Goal: Find specific page/section: Find specific page/section

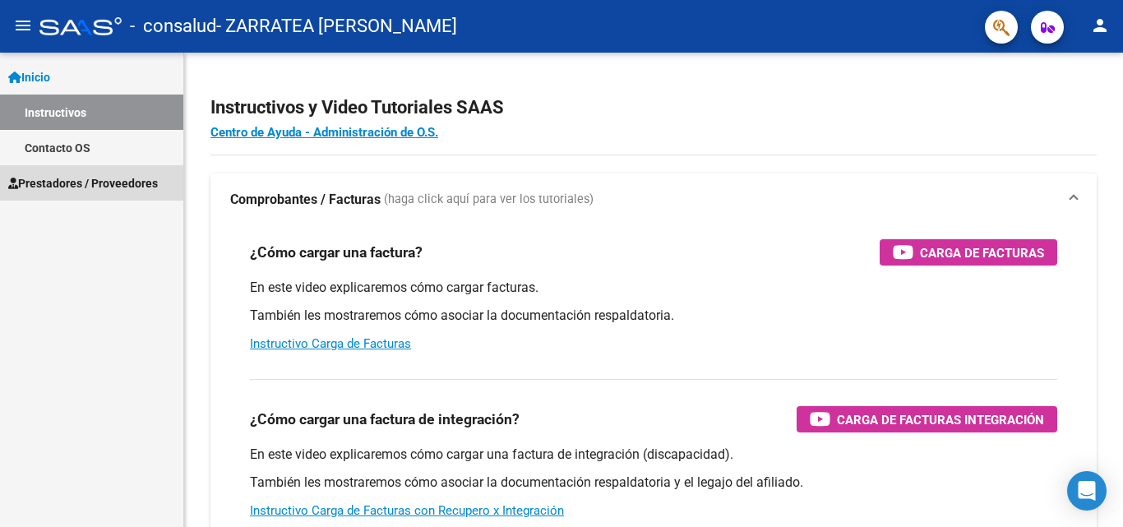
click at [84, 189] on span "Prestadores / Proveedores" at bounding box center [83, 183] width 150 height 18
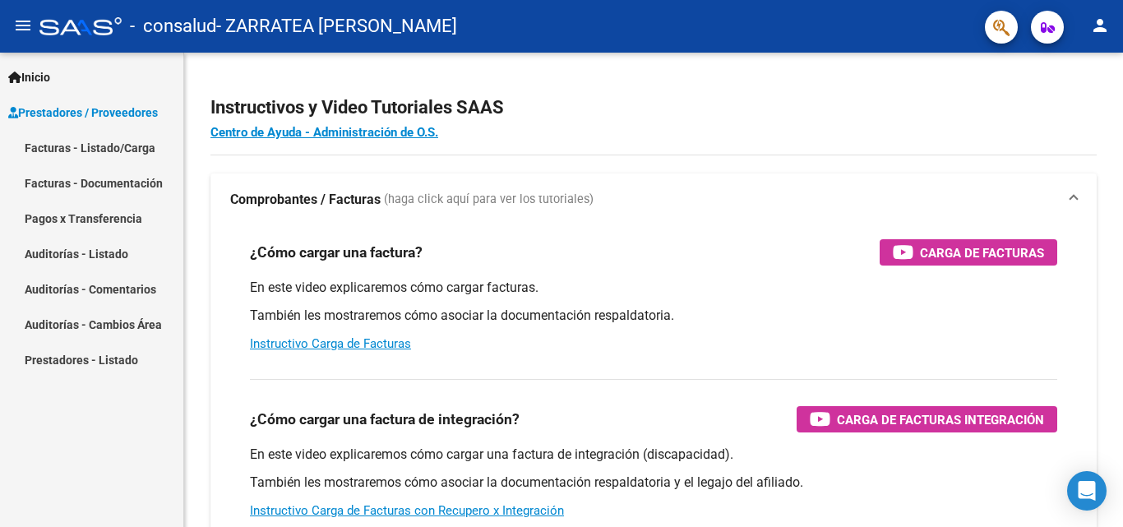
click at [102, 191] on link "Facturas - Documentación" at bounding box center [91, 182] width 183 height 35
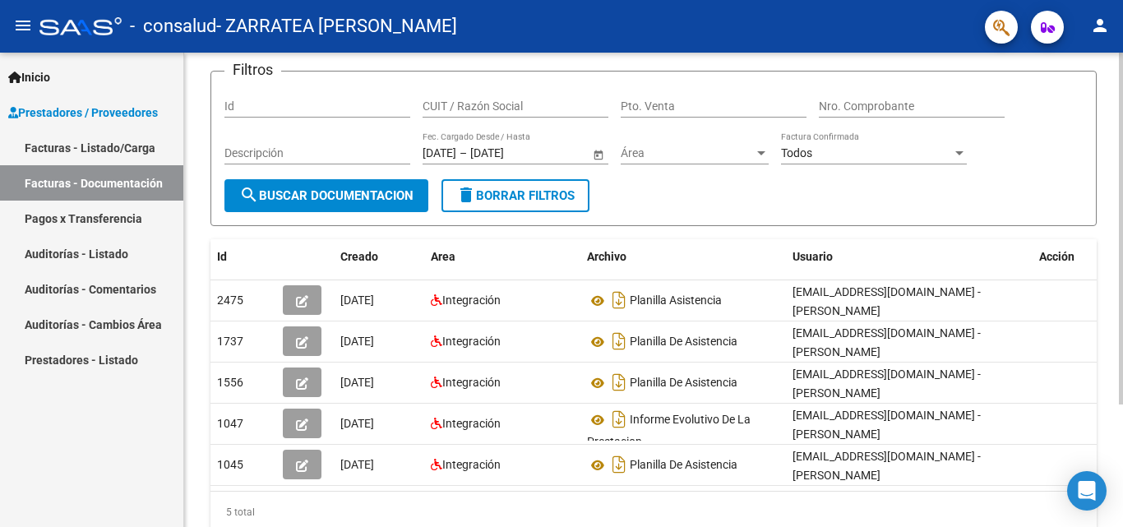
scroll to position [121, 0]
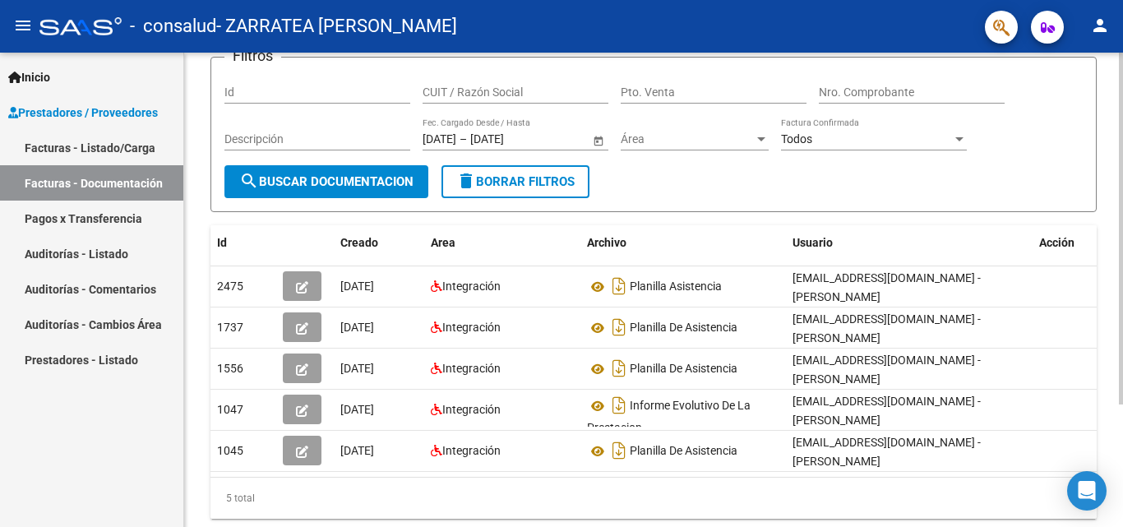
click at [1122, 312] on div at bounding box center [1121, 318] width 4 height 352
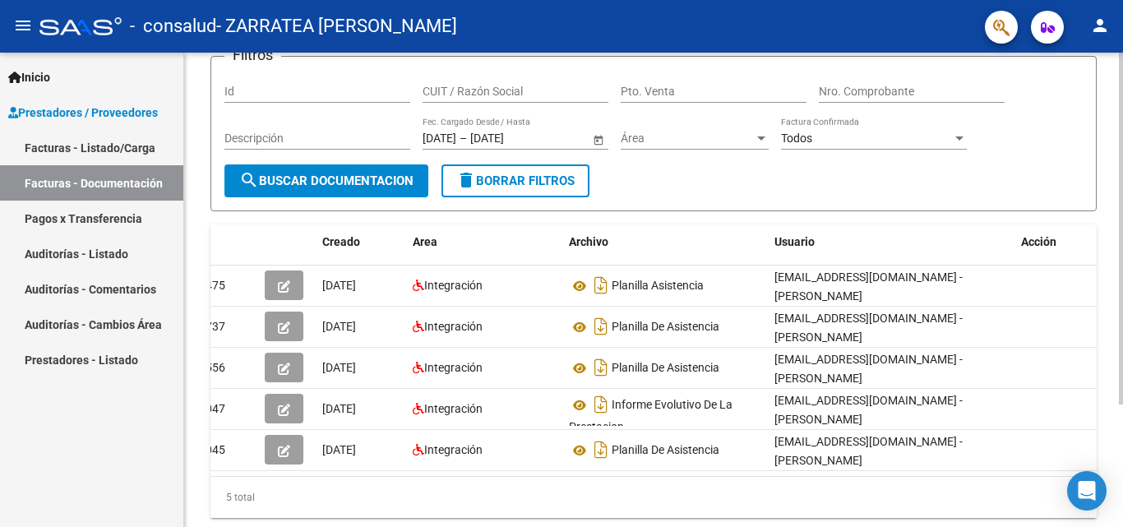
scroll to position [0, 0]
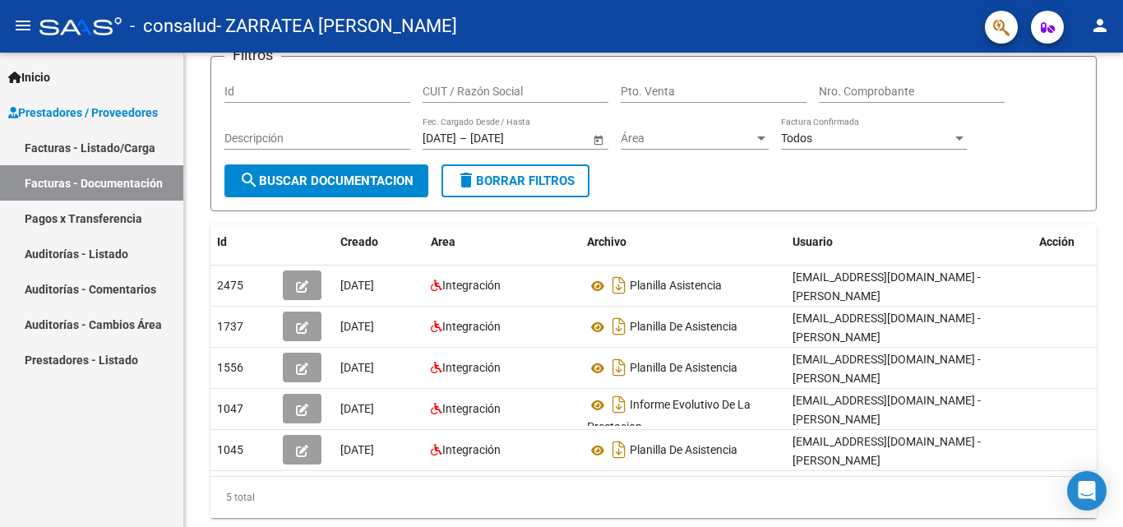
click at [126, 290] on link "Auditorías - Comentarios" at bounding box center [91, 288] width 183 height 35
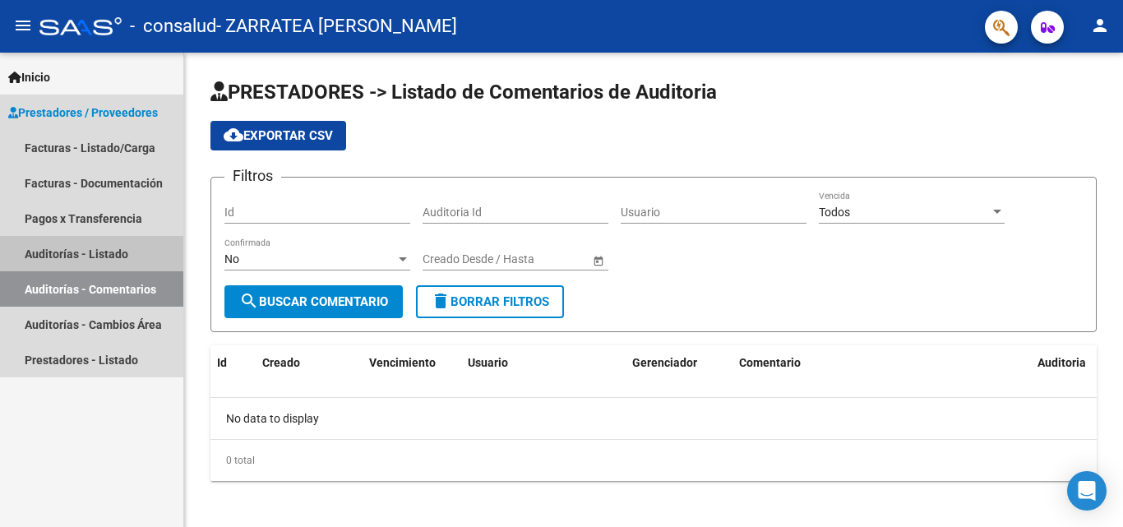
click at [115, 258] on link "Auditorías - Listado" at bounding box center [91, 253] width 183 height 35
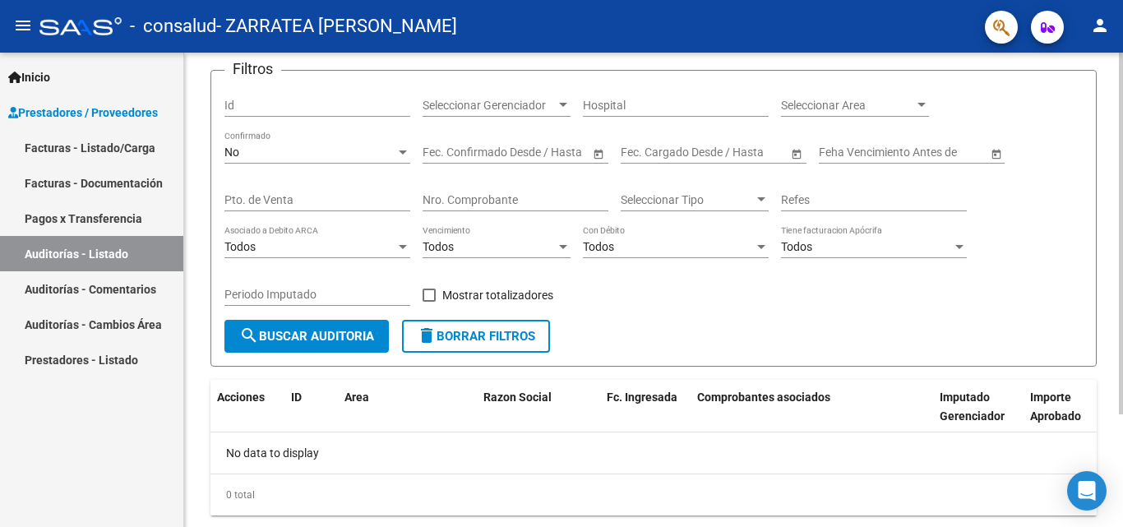
scroll to position [148, 0]
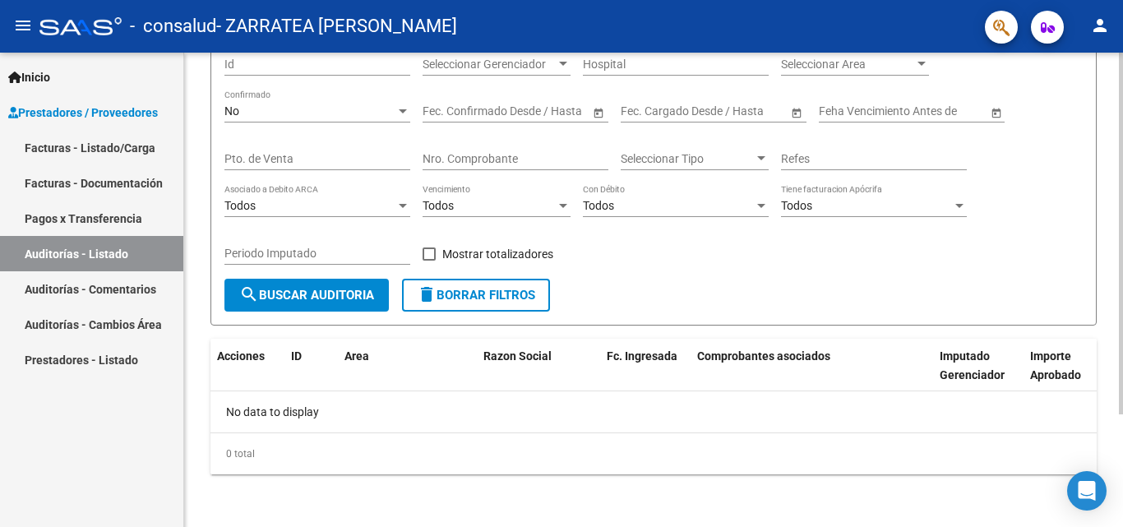
click at [1122, 298] on div at bounding box center [1121, 346] width 4 height 362
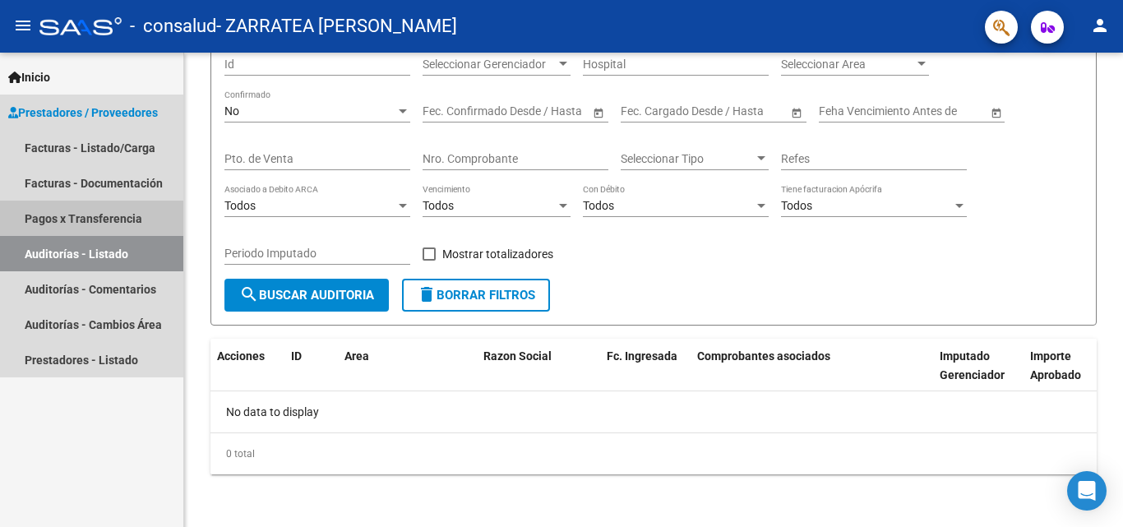
click at [142, 220] on link "Pagos x Transferencia" at bounding box center [91, 218] width 183 height 35
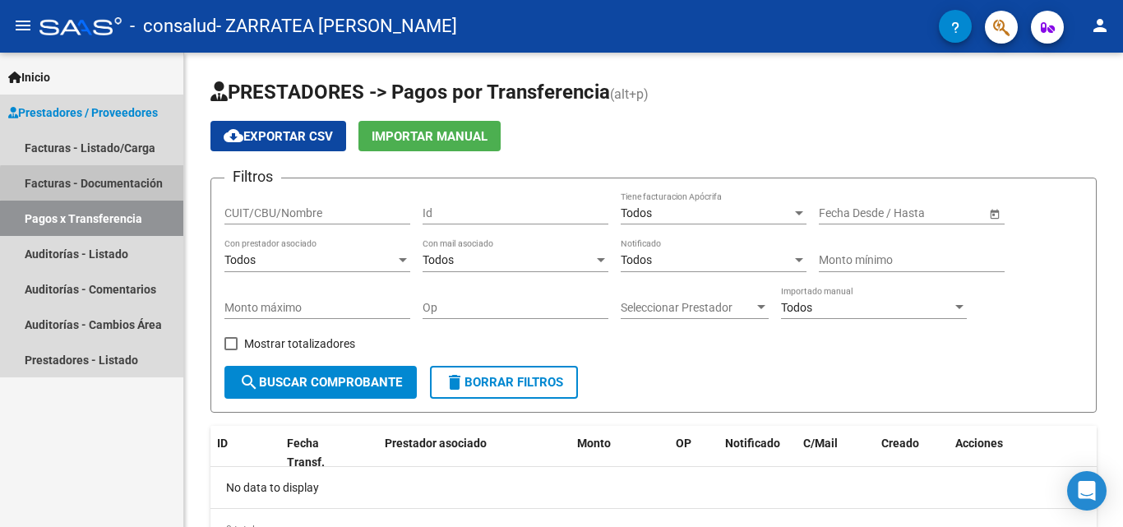
click at [155, 183] on link "Facturas - Documentación" at bounding box center [91, 182] width 183 height 35
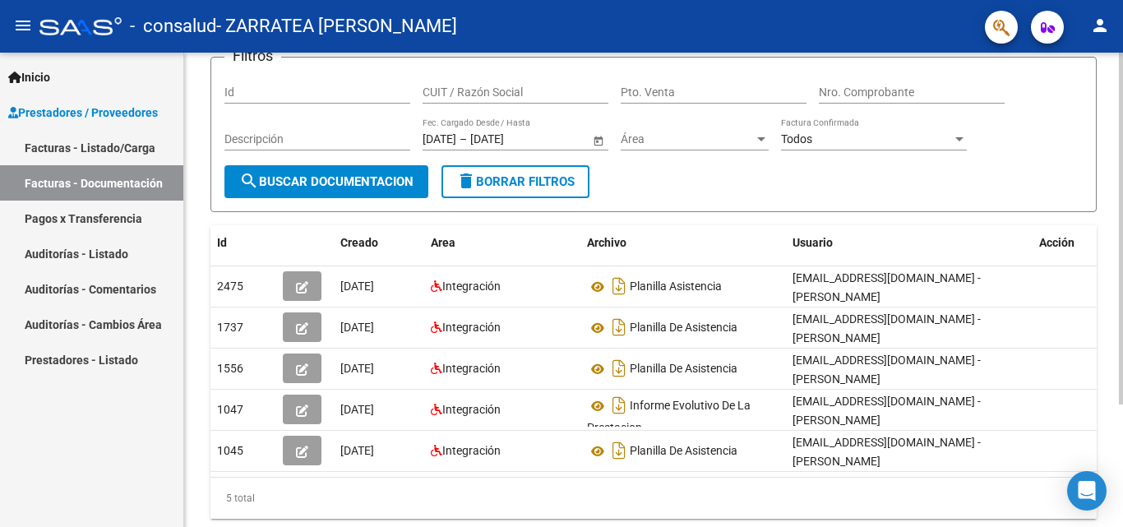
scroll to position [128, 0]
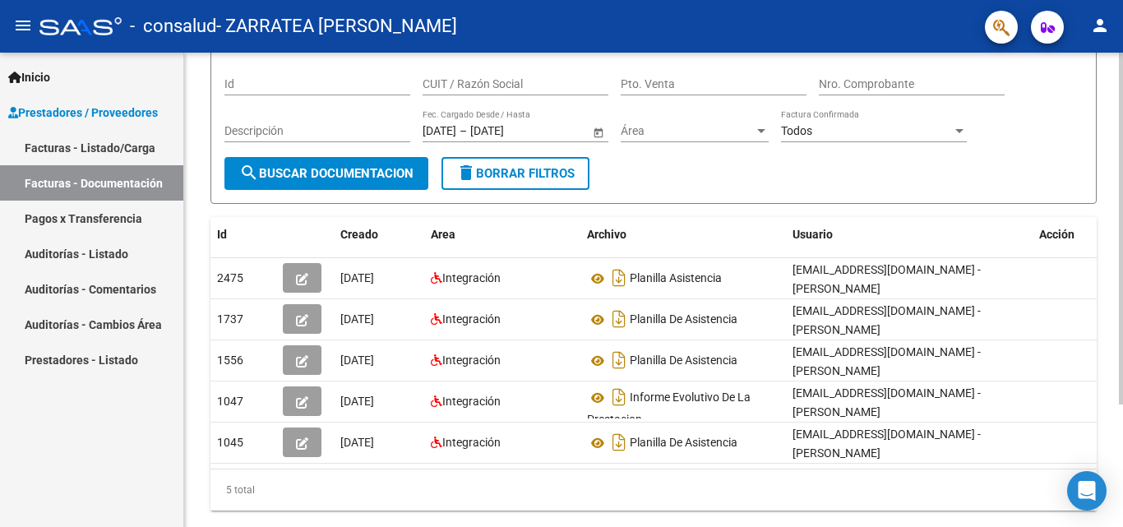
click at [1122, 233] on div at bounding box center [1121, 324] width 4 height 352
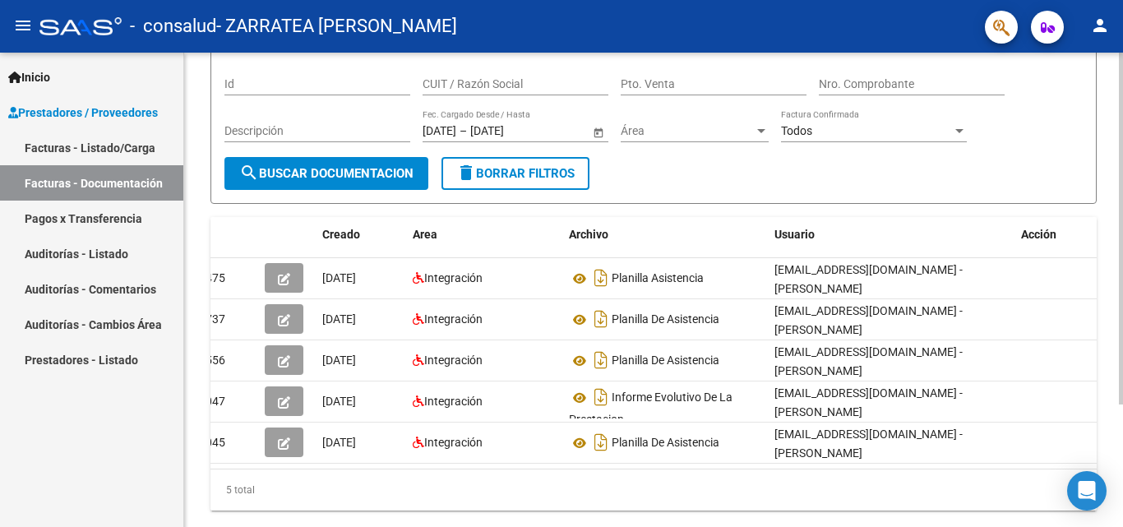
scroll to position [0, 0]
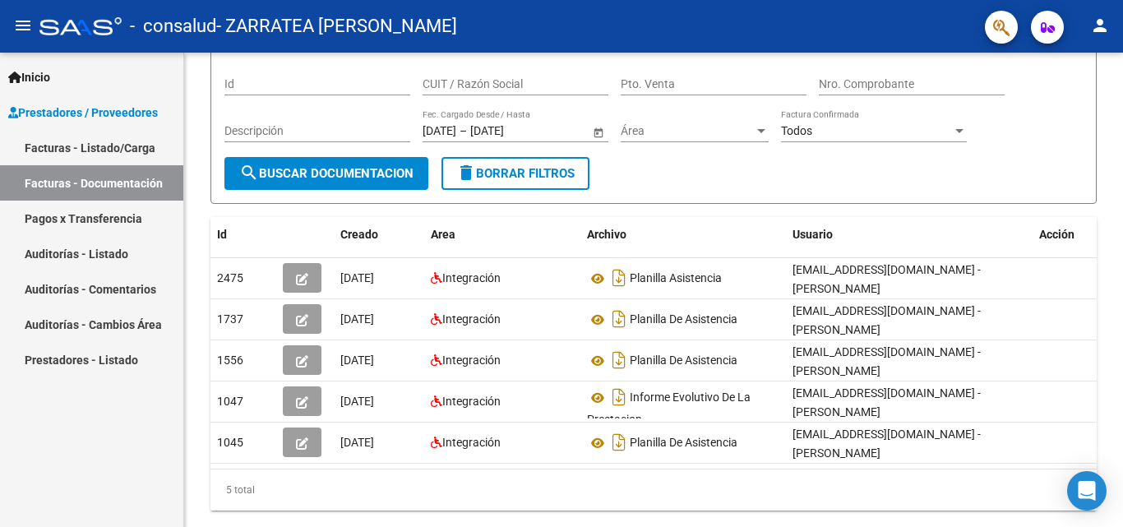
click at [124, 157] on link "Facturas - Listado/Carga" at bounding box center [91, 147] width 183 height 35
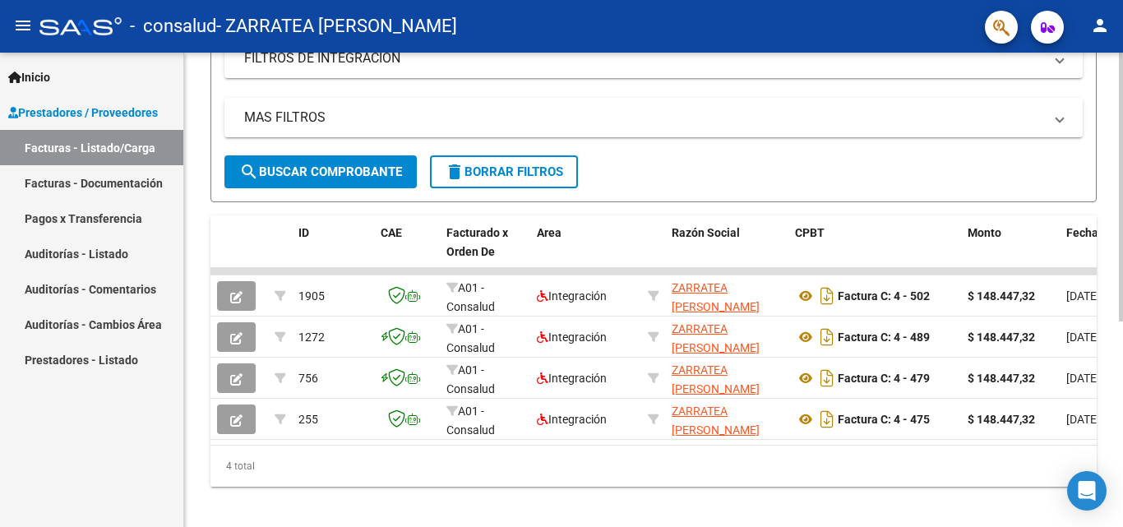
scroll to position [363, 0]
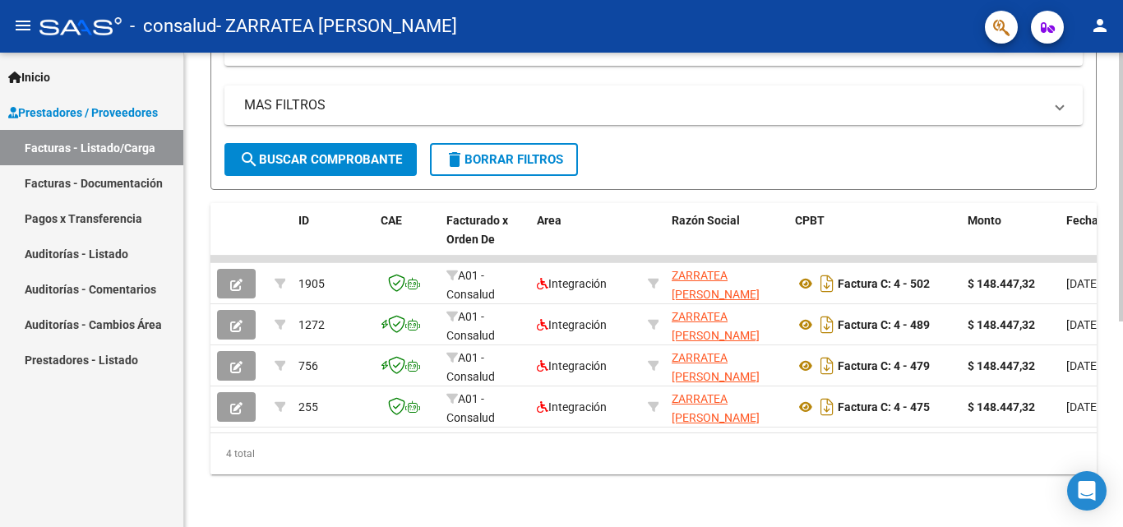
click at [1122, 436] on div at bounding box center [1121, 392] width 4 height 269
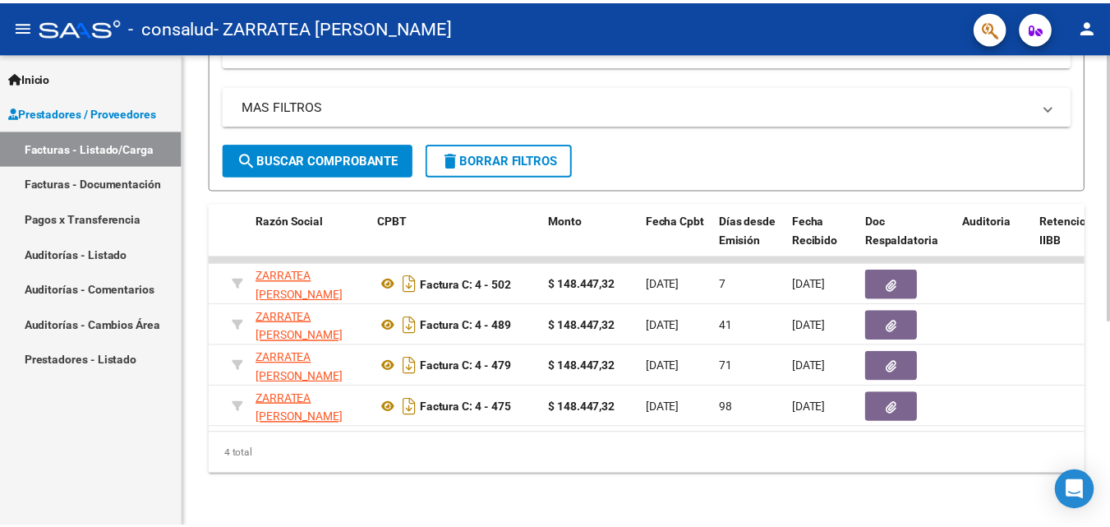
scroll to position [0, 0]
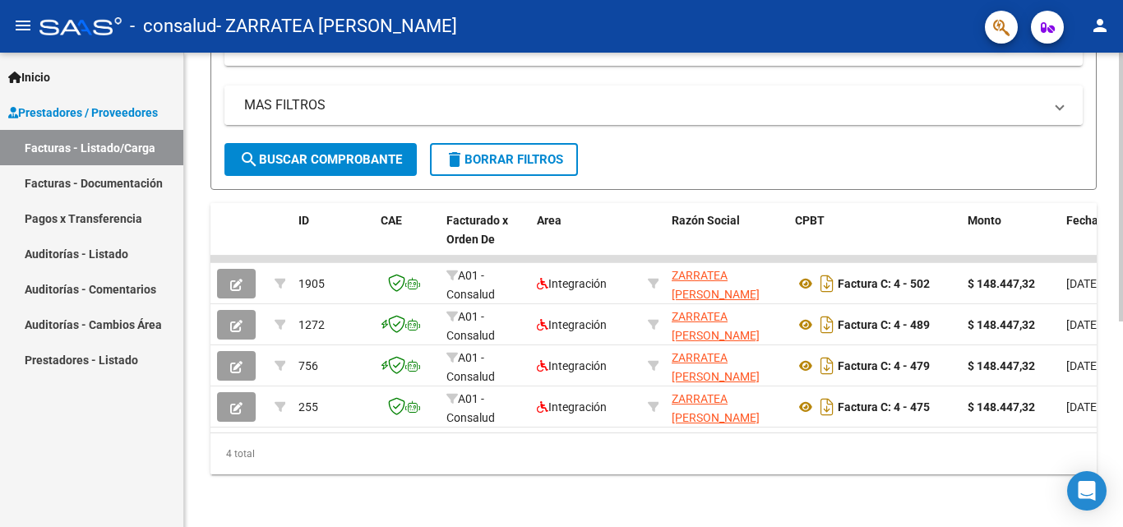
click at [280, 102] on mat-expansion-panel-header "MAS FILTROS" at bounding box center [653, 104] width 858 height 39
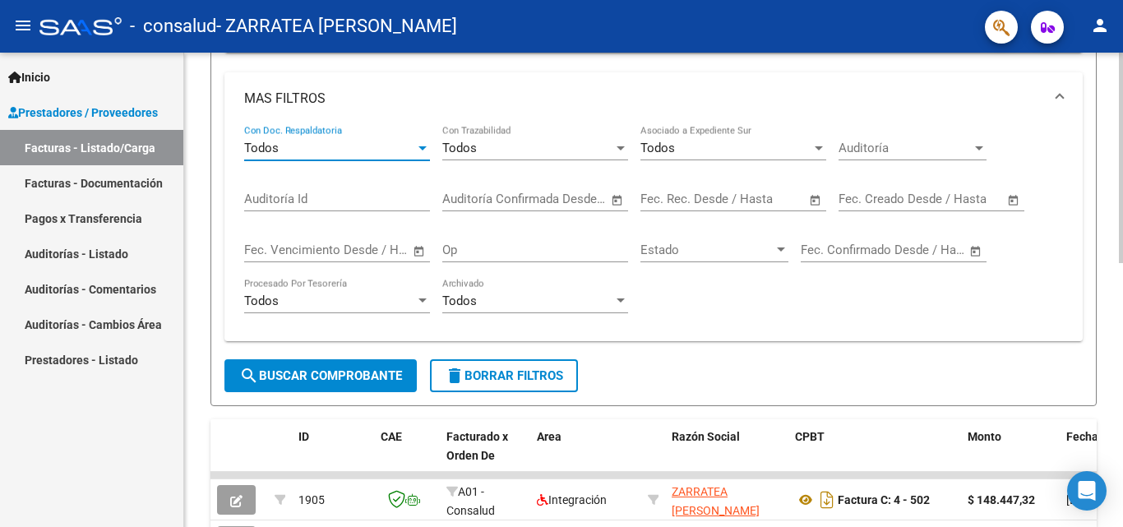
click at [359, 141] on div "Todos" at bounding box center [329, 148] width 171 height 15
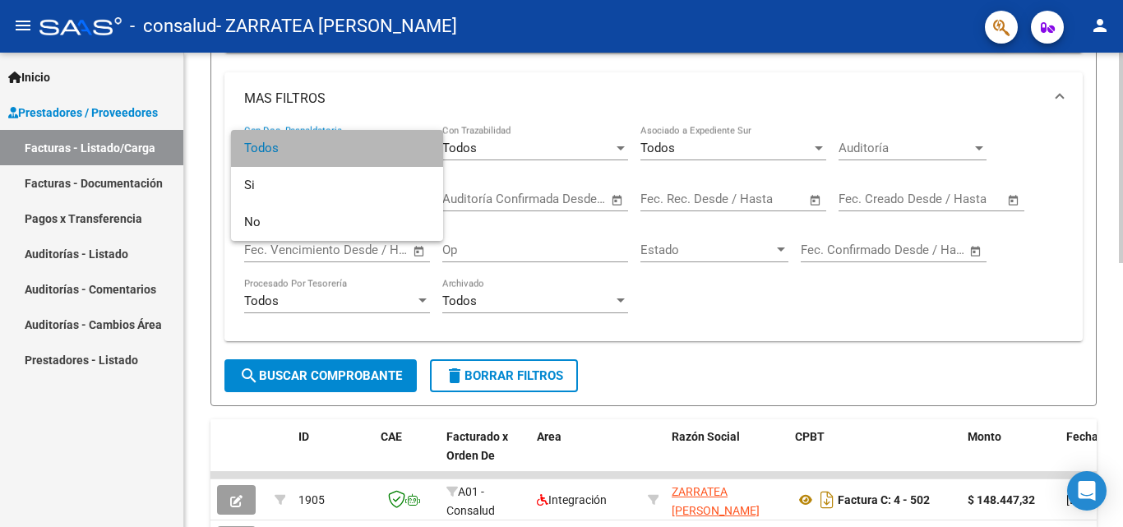
click at [359, 141] on span "Todos" at bounding box center [337, 148] width 186 height 37
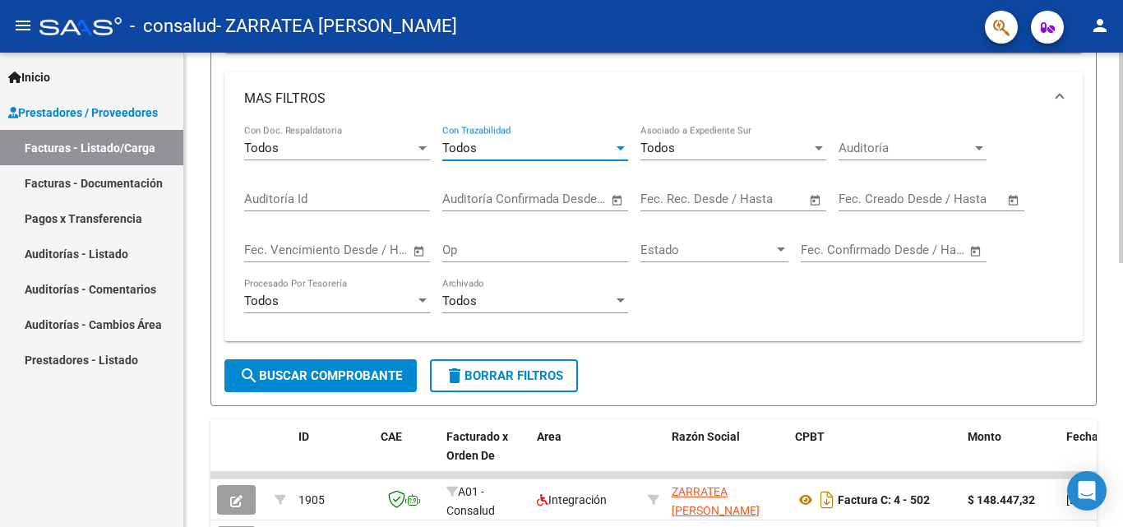
click at [514, 145] on div "Todos" at bounding box center [527, 148] width 171 height 15
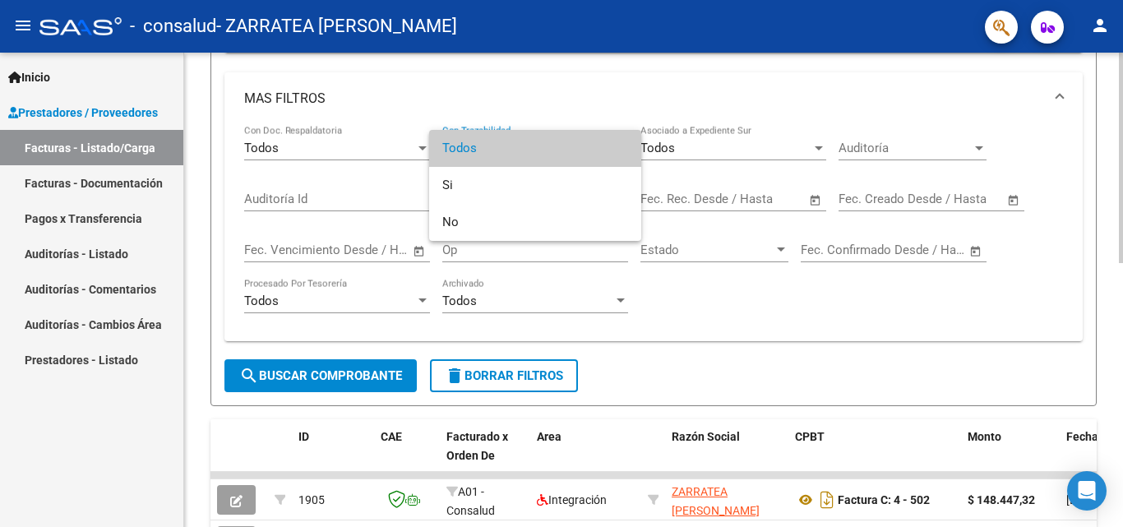
click at [514, 145] on span "Todos" at bounding box center [535, 148] width 186 height 37
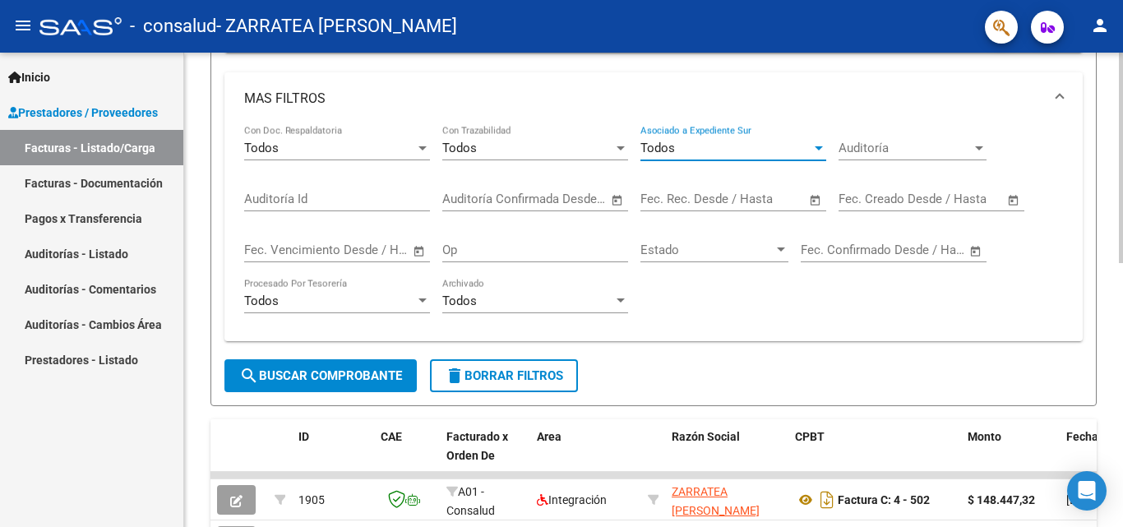
click at [701, 145] on div "Todos" at bounding box center [725, 148] width 171 height 15
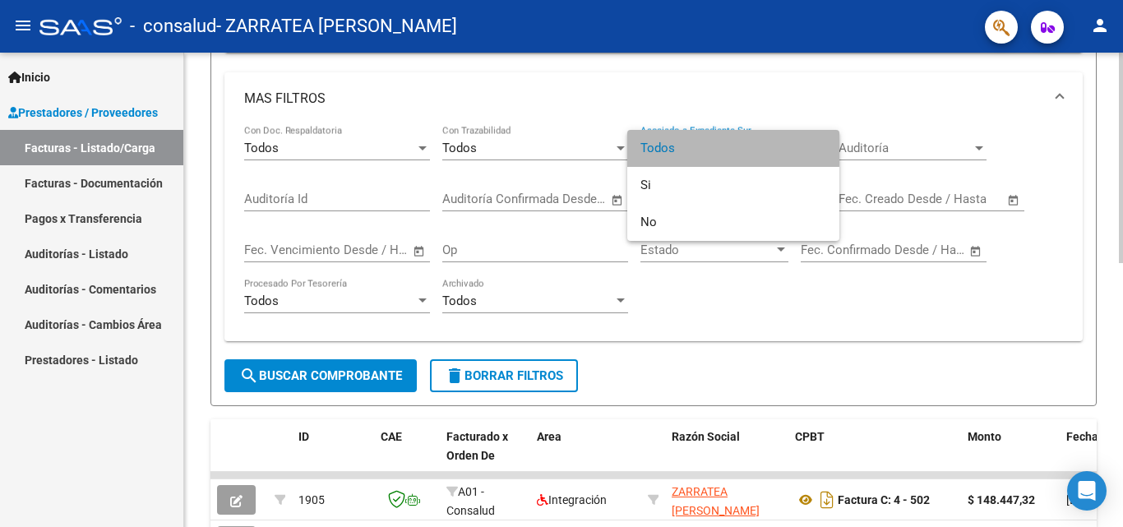
click at [701, 145] on span "Todos" at bounding box center [733, 148] width 186 height 37
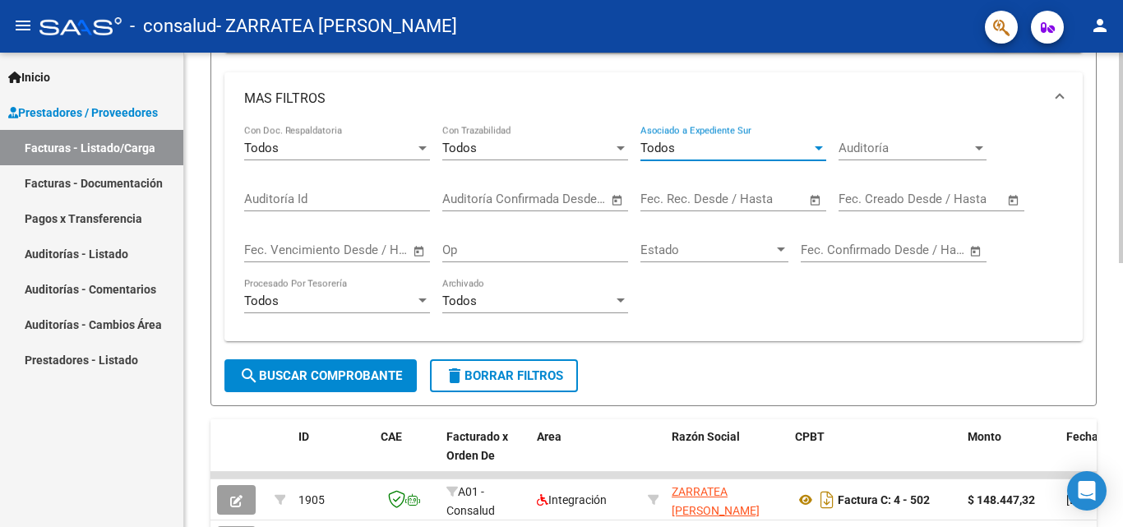
click at [854, 146] on span "Auditoría" at bounding box center [904, 148] width 133 height 15
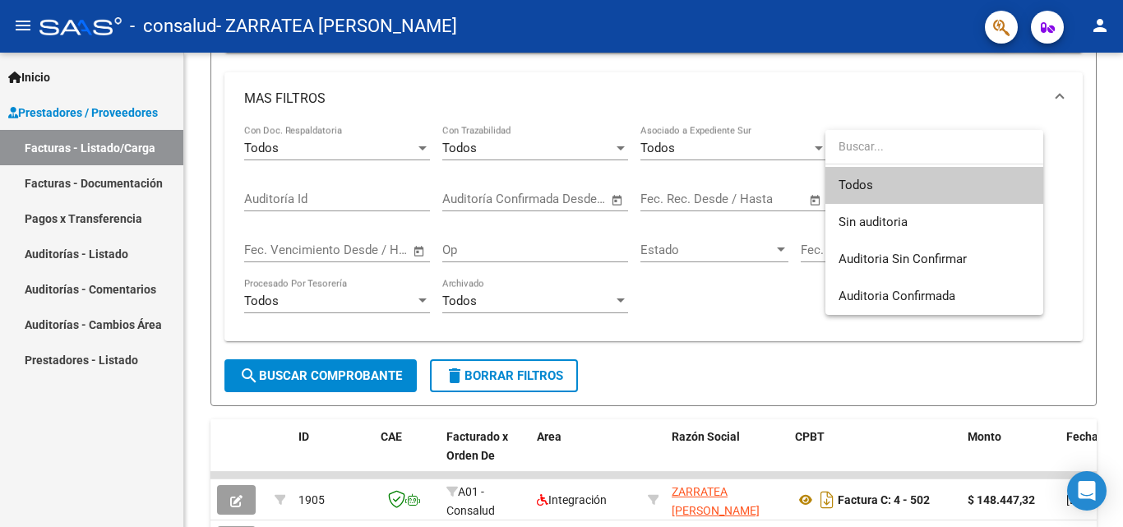
click at [767, 177] on div at bounding box center [561, 263] width 1123 height 527
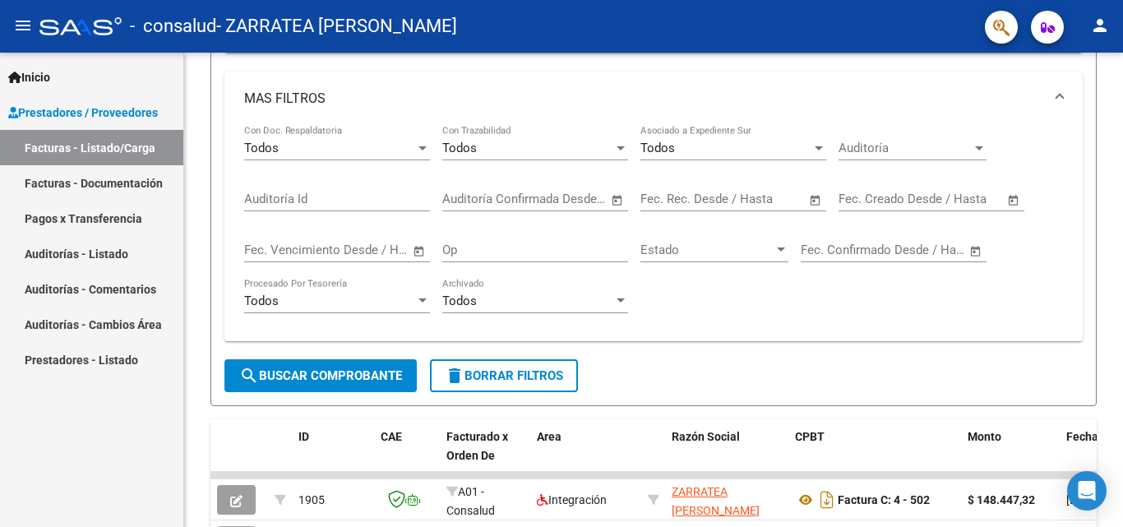
click at [1104, 13] on button "person" at bounding box center [1099, 26] width 33 height 33
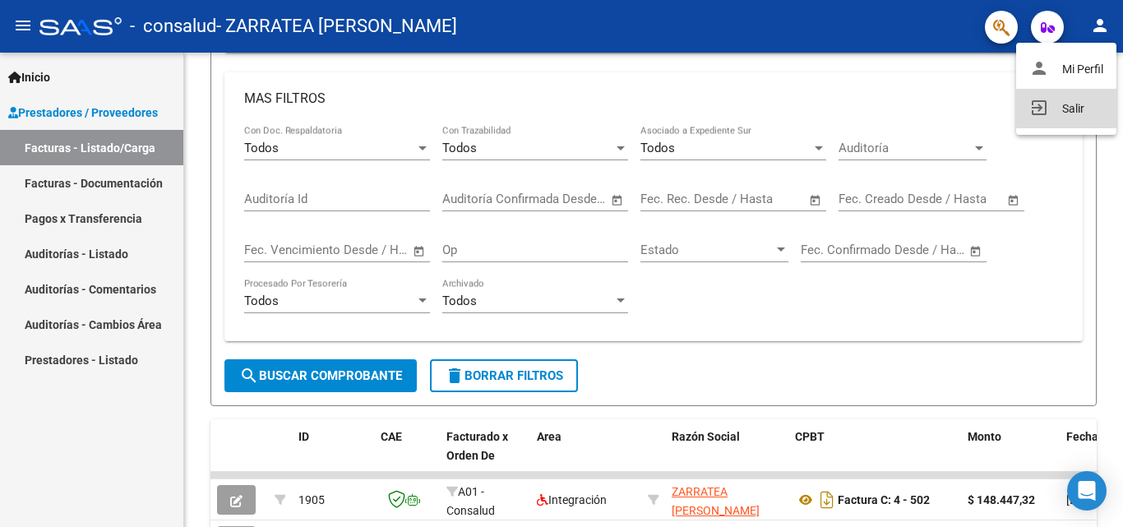
click at [1047, 108] on button "exit_to_app Salir" at bounding box center [1066, 108] width 100 height 39
